Goal: Task Accomplishment & Management: Use online tool/utility

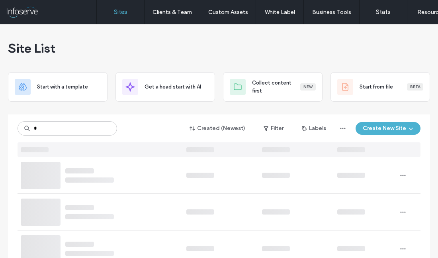
type input "*"
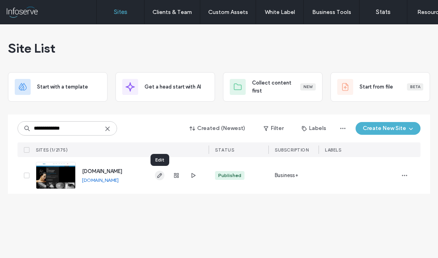
type input "**********"
click at [162, 176] on icon "button" at bounding box center [159, 175] width 6 height 6
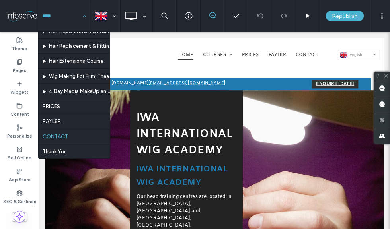
scroll to position [111, 0]
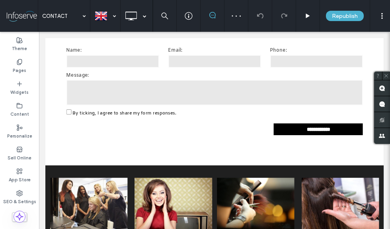
scroll to position [643, 0]
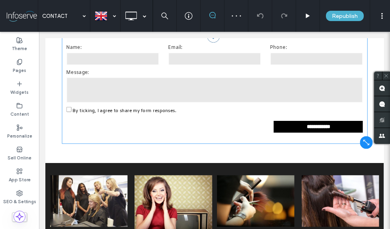
click at [245, 140] on form "**********" at bounding box center [259, 104] width 382 height 135
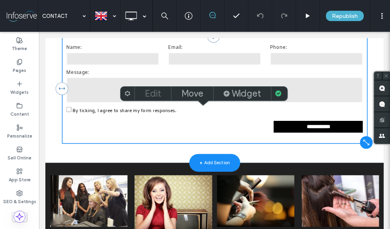
click at [161, 95] on label "Edit" at bounding box center [153, 93] width 16 height 11
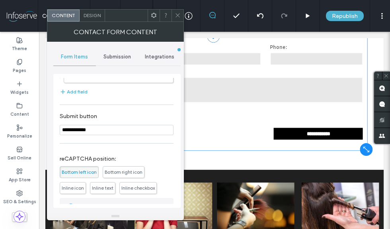
scroll to position [127, 0]
click at [107, 189] on span "Inline text" at bounding box center [102, 189] width 21 height 6
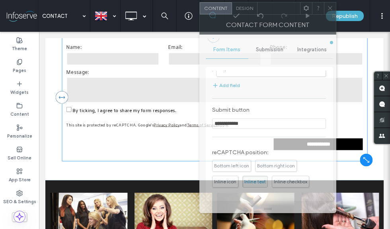
drag, startPoint x: 121, startPoint y: 16, endPoint x: 274, endPoint y: 9, distance: 152.6
click at [274, 9] on div at bounding box center [279, 8] width 43 height 12
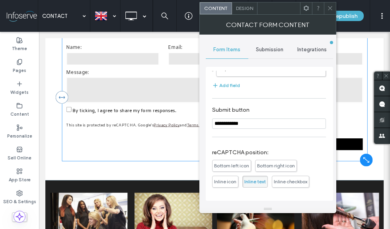
click at [231, 170] on span "Bottom left icon" at bounding box center [231, 166] width 39 height 12
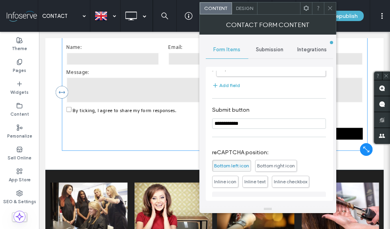
click at [287, 183] on span "Inline checkbox" at bounding box center [290, 182] width 33 height 6
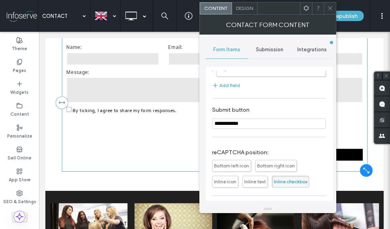
click at [230, 183] on span "Inline icon" at bounding box center [225, 182] width 22 height 6
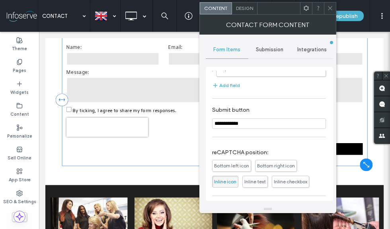
click at [280, 183] on span "Inline checkbox" at bounding box center [290, 182] width 33 height 6
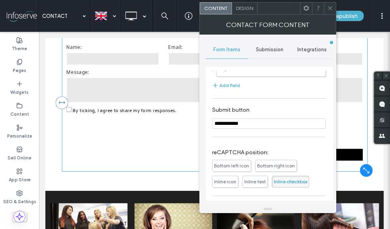
click at [252, 183] on span "Inline text" at bounding box center [254, 182] width 21 height 6
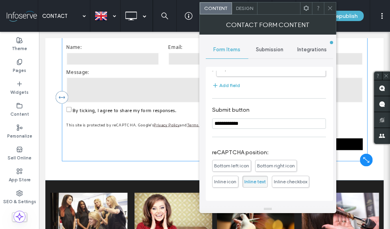
click at [285, 181] on span "Inline checkbox" at bounding box center [290, 182] width 33 height 6
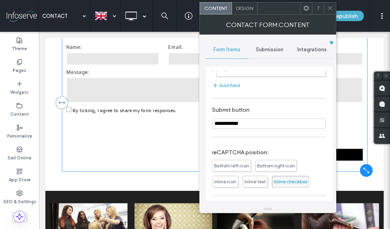
click at [278, 169] on span "Bottom right icon" at bounding box center [276, 166] width 38 height 6
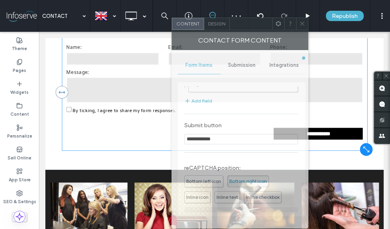
drag, startPoint x: 271, startPoint y: 5, endPoint x: 243, endPoint y: 20, distance: 32.2
click at [243, 20] on div at bounding box center [251, 24] width 43 height 12
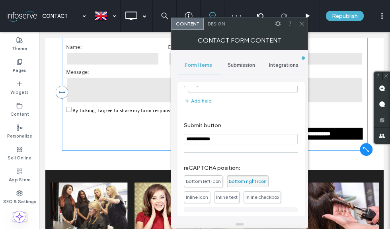
click at [255, 200] on span "Inline checkbox" at bounding box center [262, 197] width 33 height 6
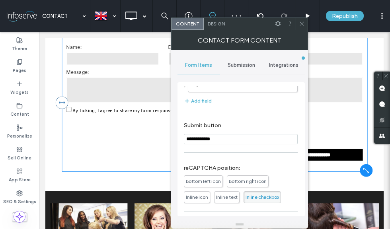
click at [302, 25] on icon at bounding box center [302, 24] width 6 height 6
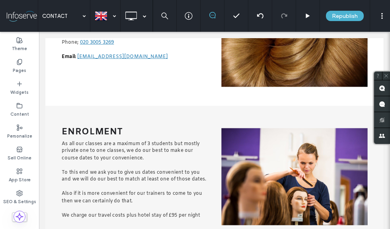
scroll to position [295, 0]
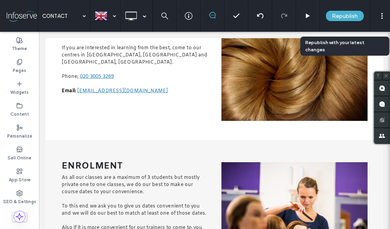
click at [346, 15] on span "Republish" at bounding box center [345, 16] width 26 height 7
